Goal: Find specific page/section: Find specific page/section

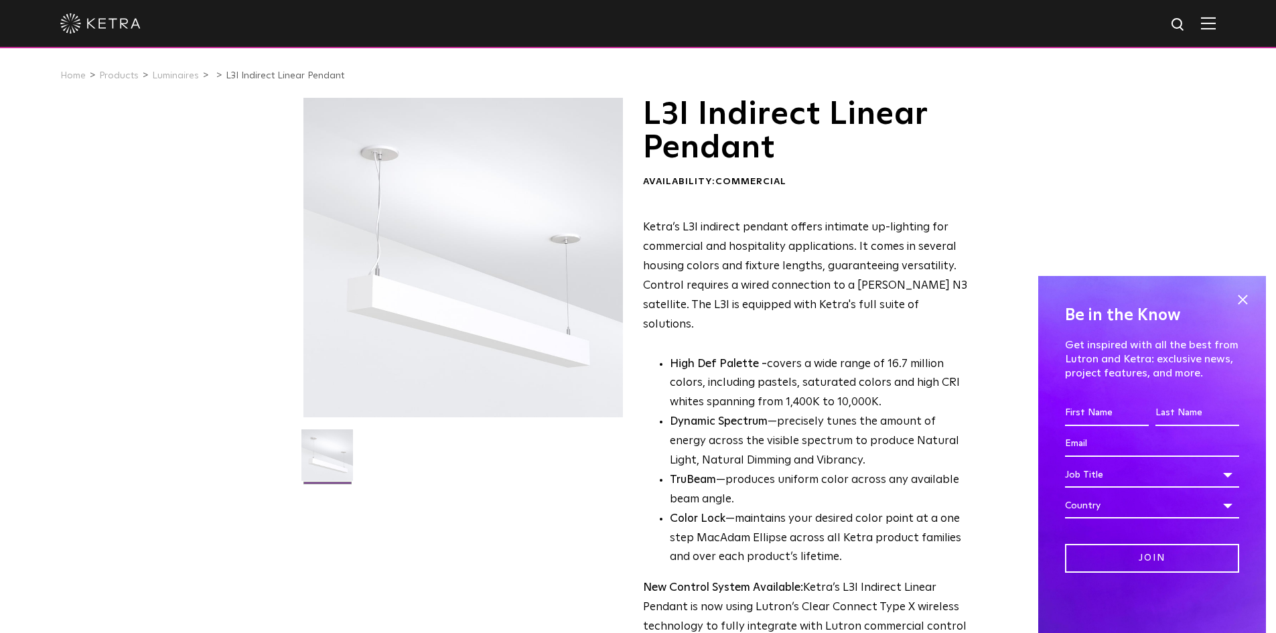
drag, startPoint x: 1240, startPoint y: 295, endPoint x: 1157, endPoint y: 309, distance: 83.6
click at [1240, 297] on span at bounding box center [1242, 299] width 20 height 20
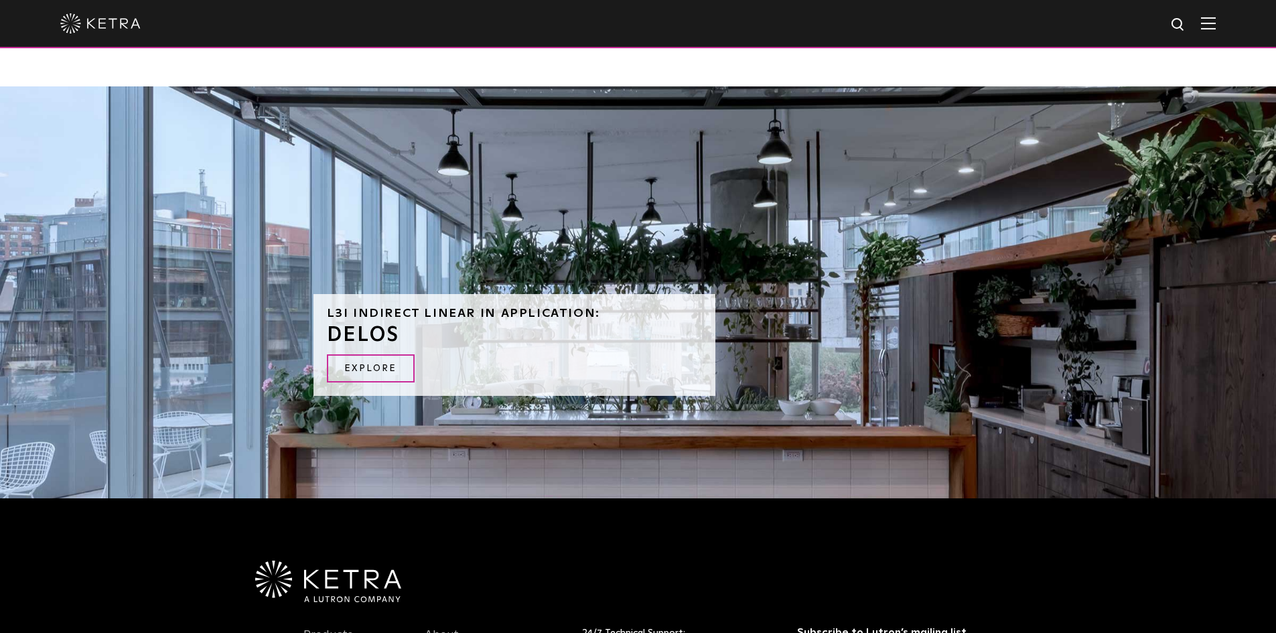
scroll to position [1473, 0]
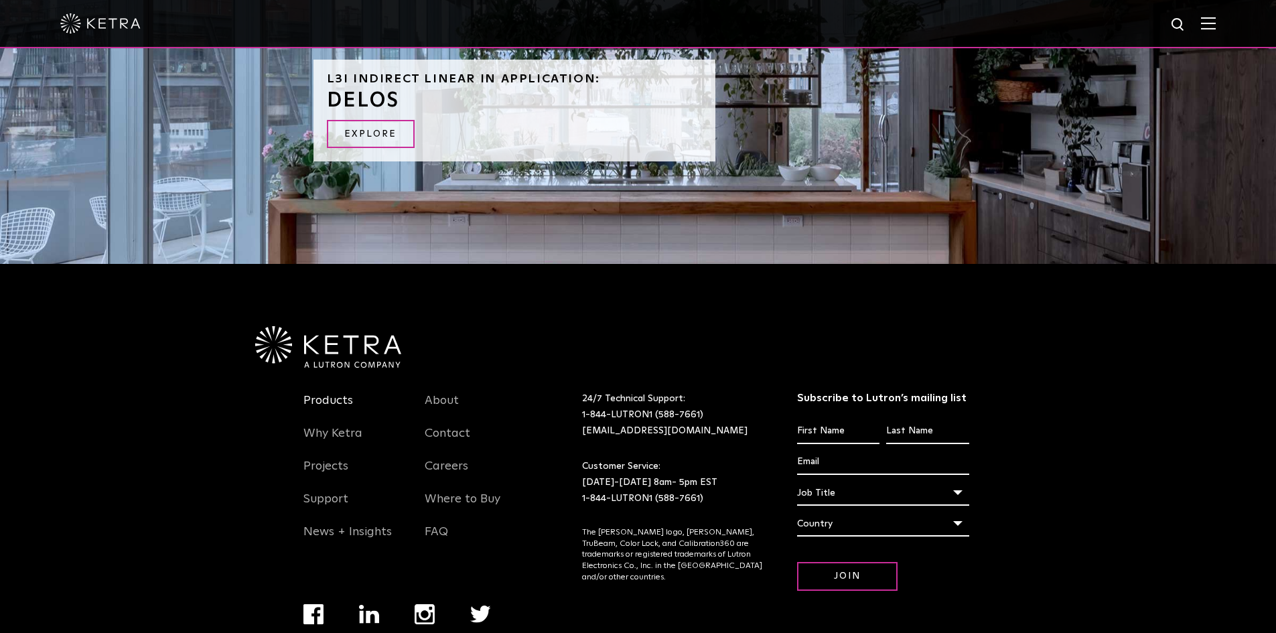
click at [323, 393] on link "Products" at bounding box center [328, 408] width 50 height 31
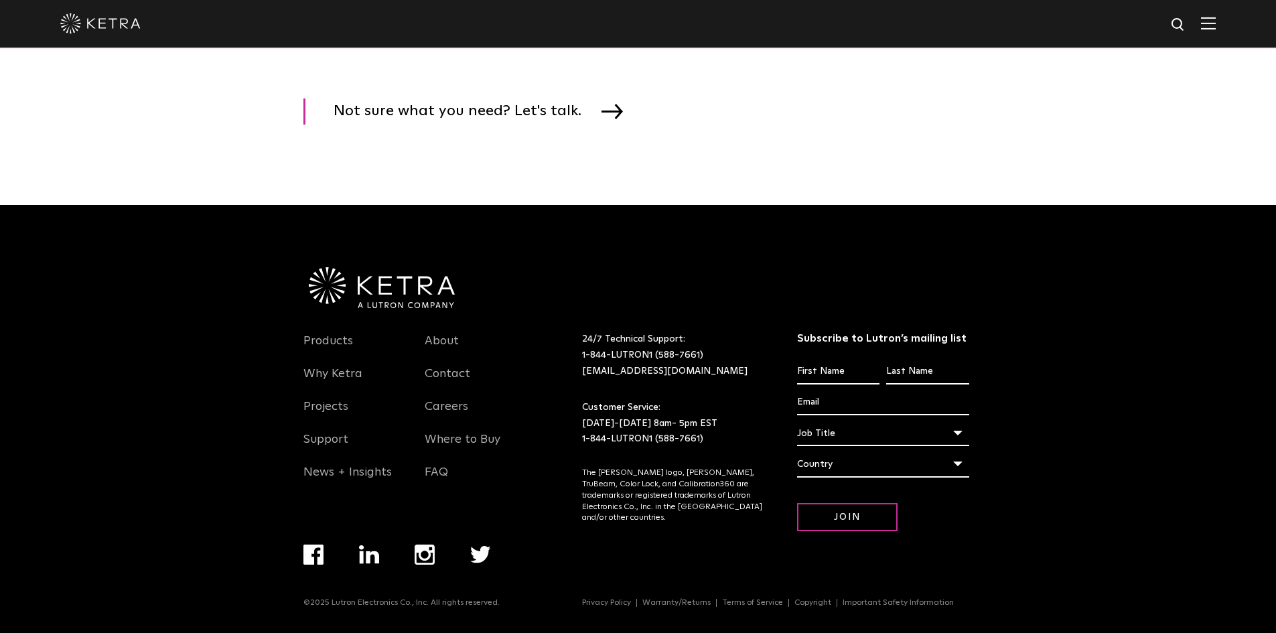
scroll to position [2298, 0]
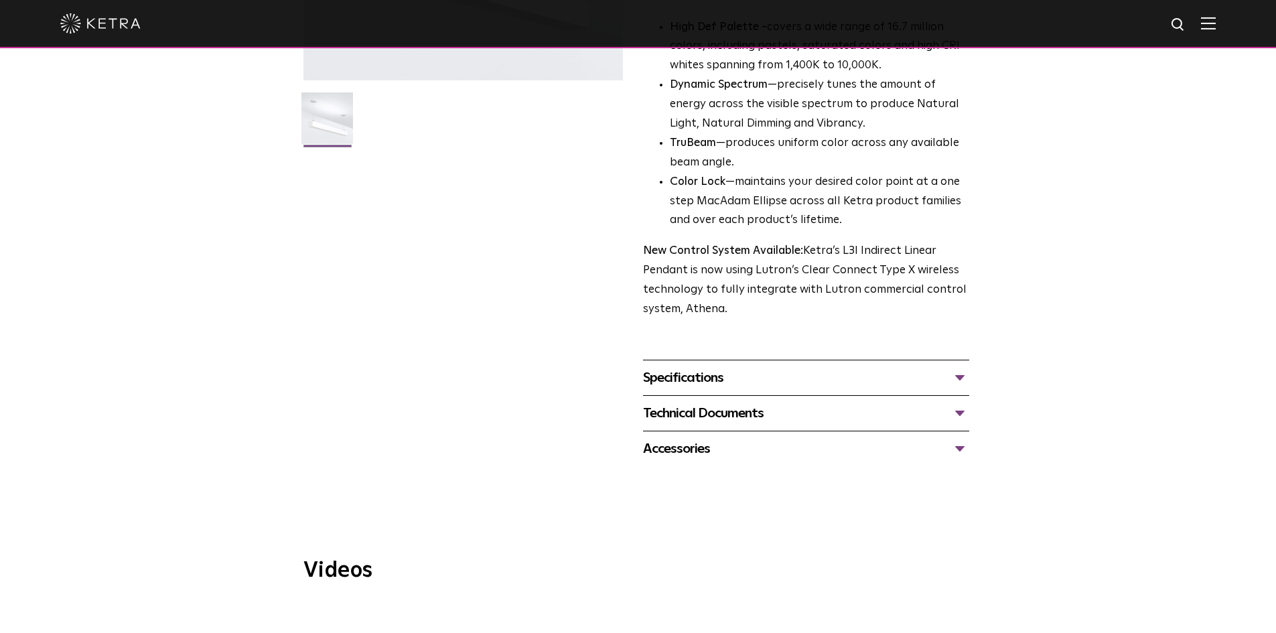
scroll to position [335, 0]
